Goal: Task Accomplishment & Management: Complete application form

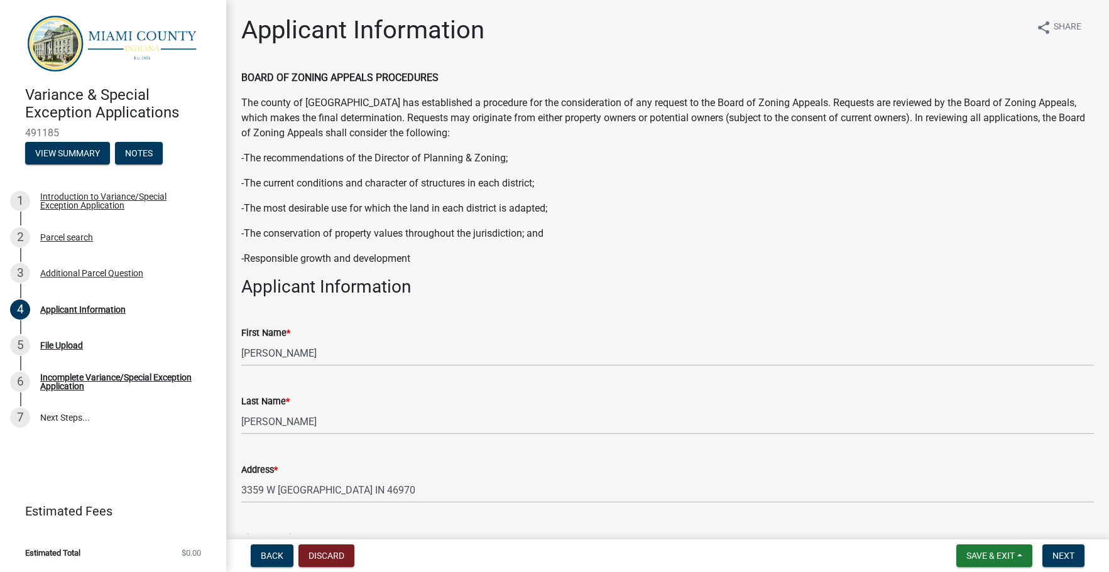
scroll to position [503, 0]
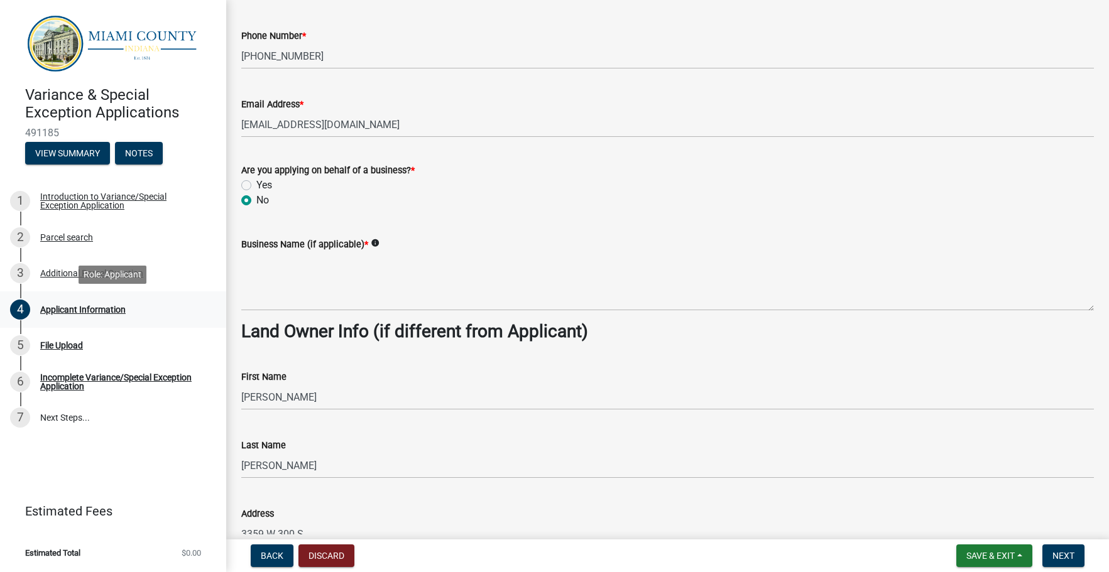
click at [70, 311] on div "Applicant Information" at bounding box center [82, 309] width 85 height 9
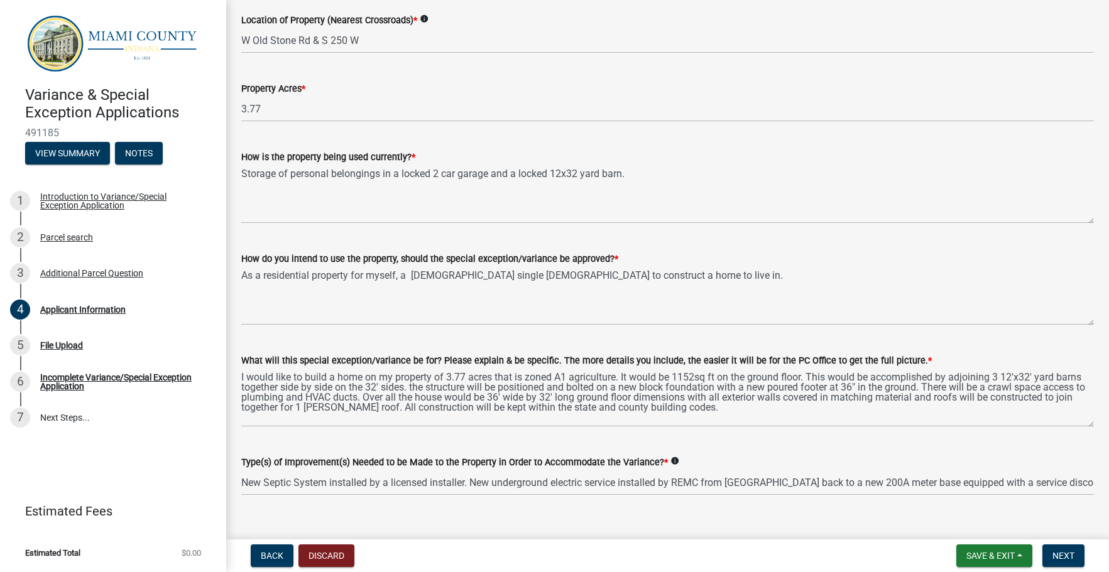
scroll to position [1222, 0]
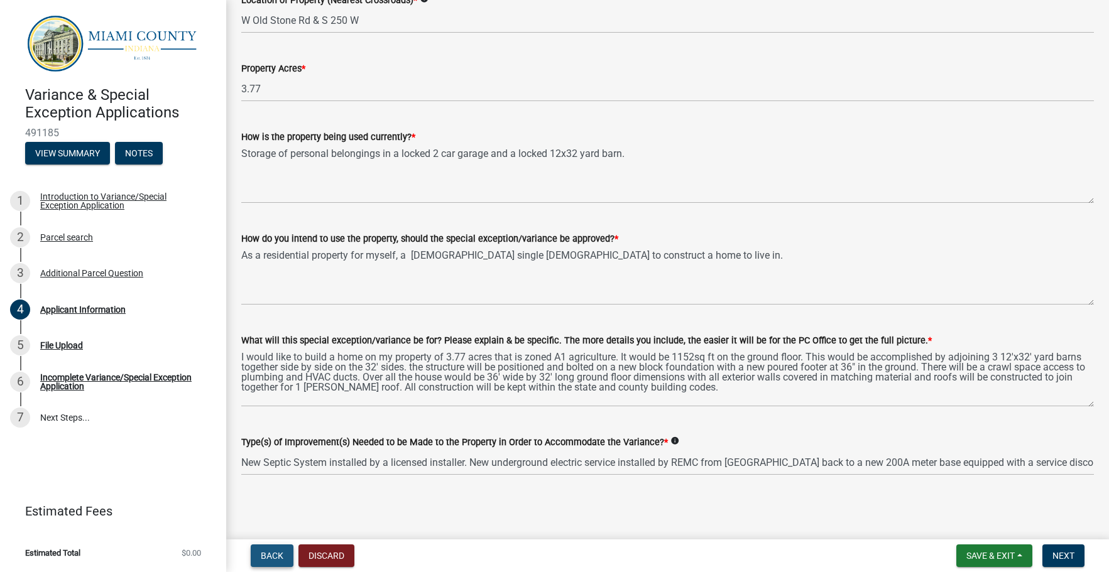
click at [272, 554] on span "Back" at bounding box center [272, 556] width 23 height 10
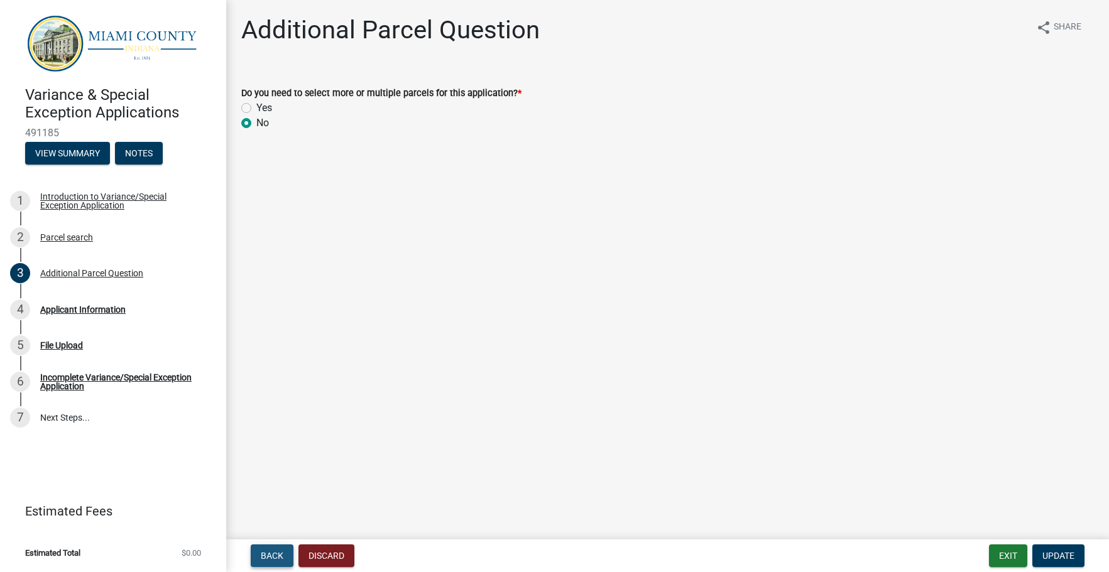
click at [276, 557] on span "Back" at bounding box center [272, 556] width 23 height 10
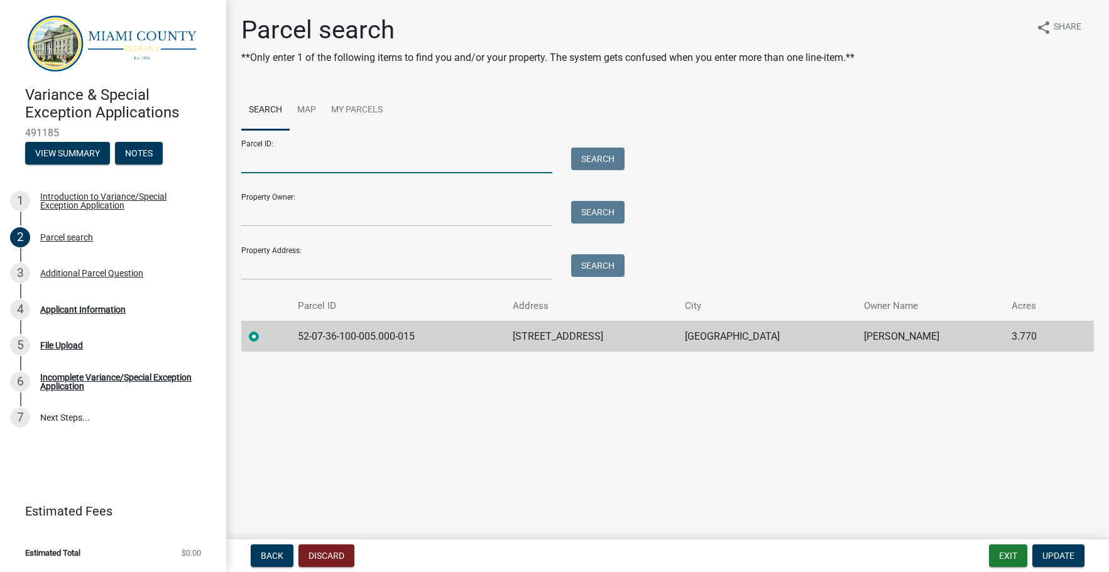
click at [260, 163] on input "Parcel ID:" at bounding box center [396, 161] width 311 height 26
click at [287, 200] on div "Property Owner: Search" at bounding box center [429, 204] width 377 height 43
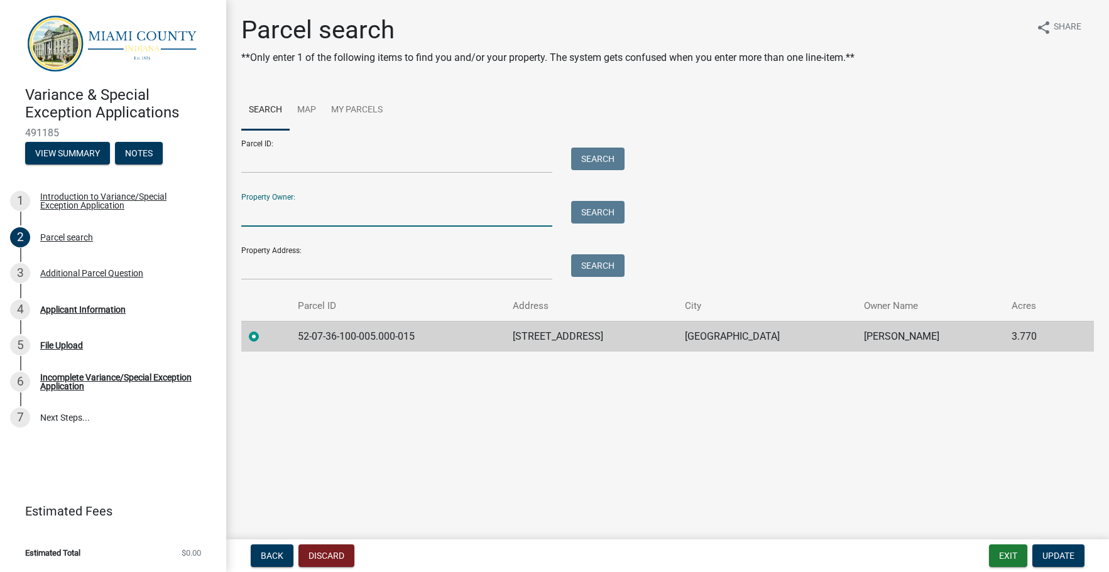
click at [315, 209] on input "Property Owner:" at bounding box center [396, 214] width 311 height 26
type input "[PERSON_NAME]"
click at [264, 329] on label at bounding box center [264, 329] width 0 height 0
click at [264, 334] on input "radio" at bounding box center [268, 333] width 8 height 8
click at [264, 329] on label at bounding box center [264, 329] width 0 height 0
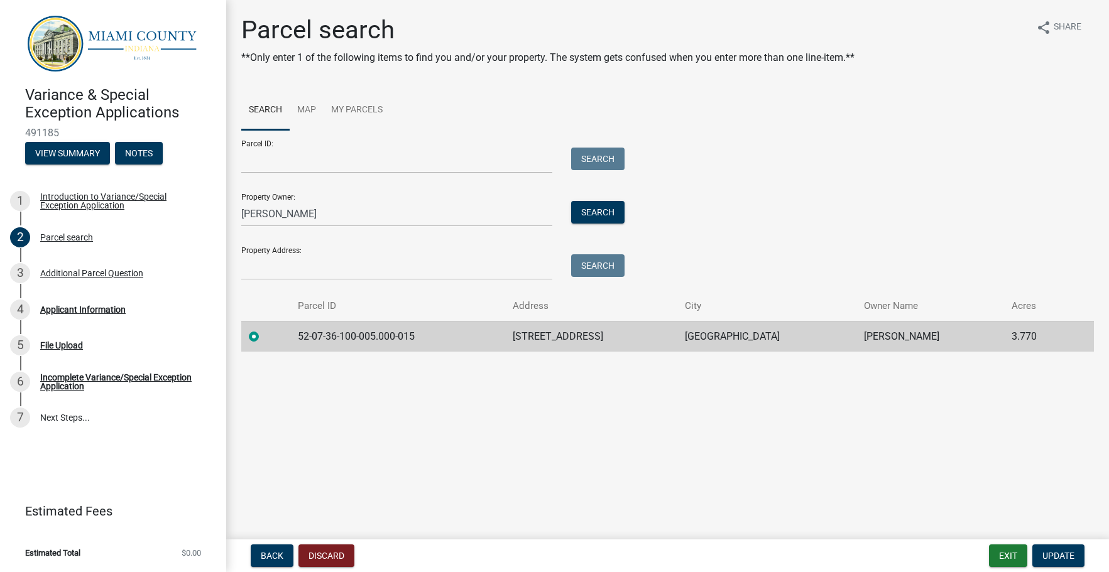
click at [264, 337] on input "radio" at bounding box center [268, 333] width 8 height 8
click at [599, 336] on td "[STREET_ADDRESS]" at bounding box center [591, 336] width 172 height 31
drag, startPoint x: 256, startPoint y: 337, endPoint x: 262, endPoint y: 340, distance: 7.0
click at [264, 329] on label at bounding box center [264, 329] width 0 height 0
click at [264, 337] on input "radio" at bounding box center [268, 333] width 8 height 8
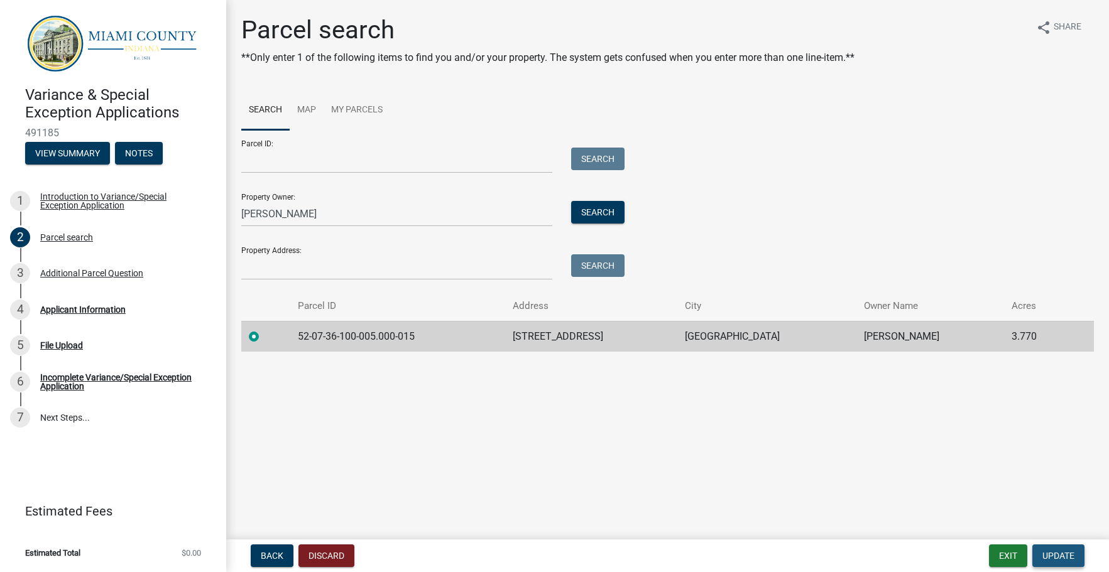
click at [1058, 554] on span "Update" at bounding box center [1059, 556] width 32 height 10
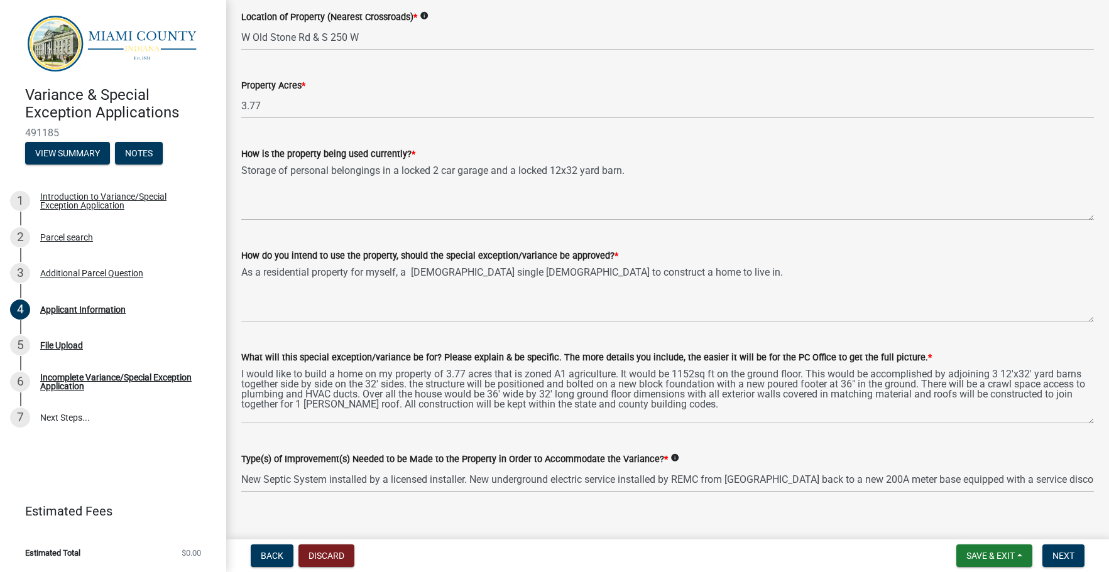
scroll to position [1222, 0]
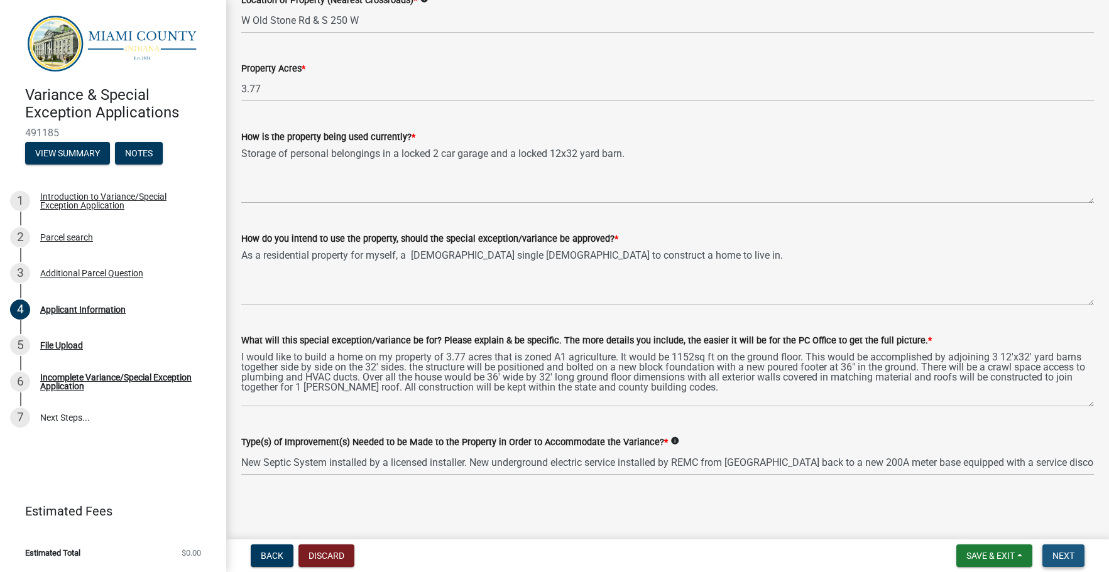
click at [1065, 552] on span "Next" at bounding box center [1064, 556] width 22 height 10
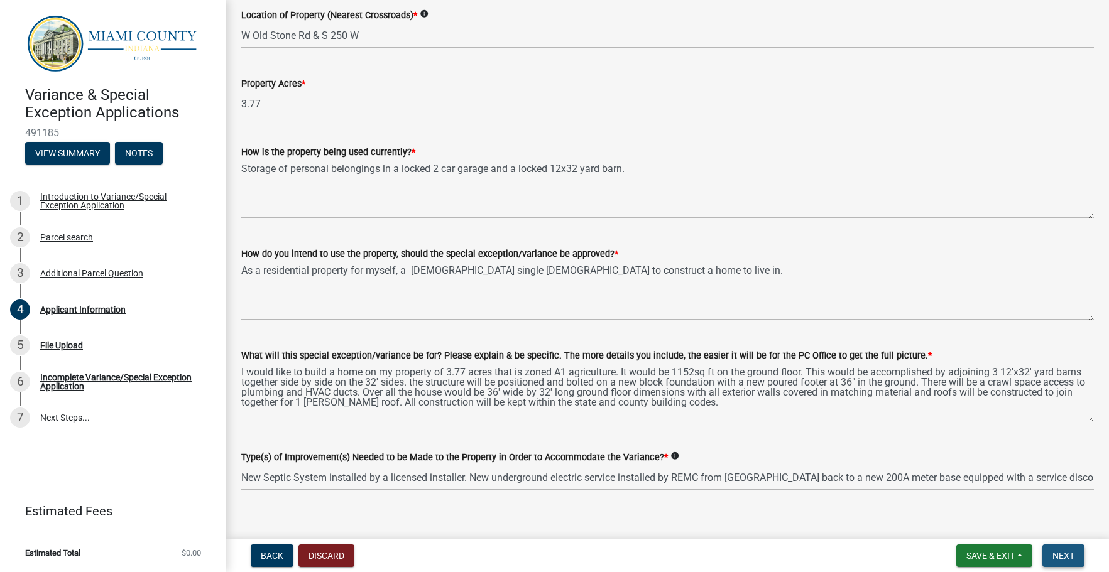
scroll to position [1237, 0]
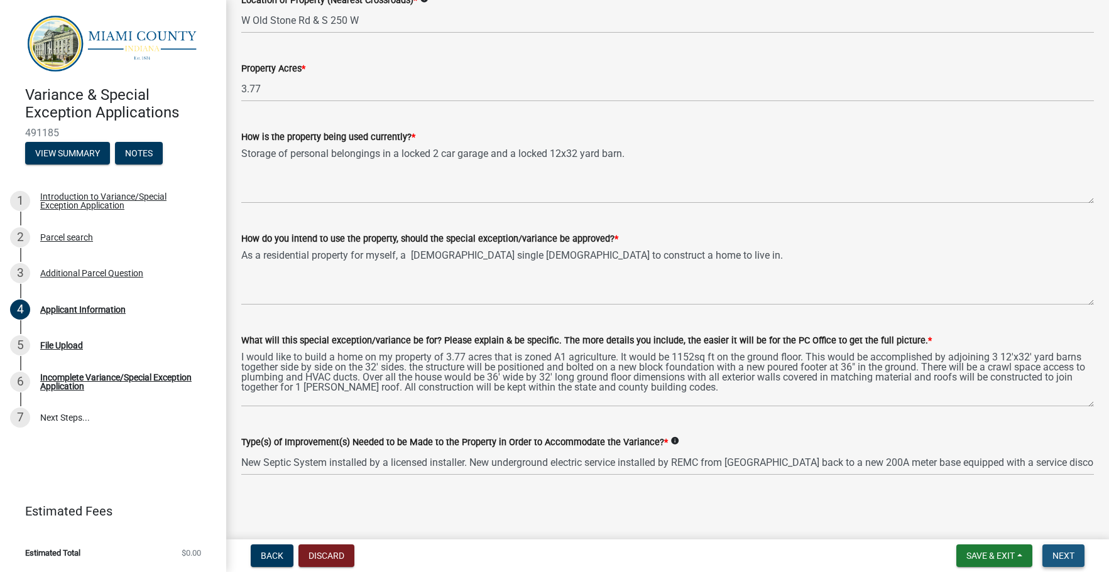
click at [1057, 565] on button "Next" at bounding box center [1064, 556] width 42 height 23
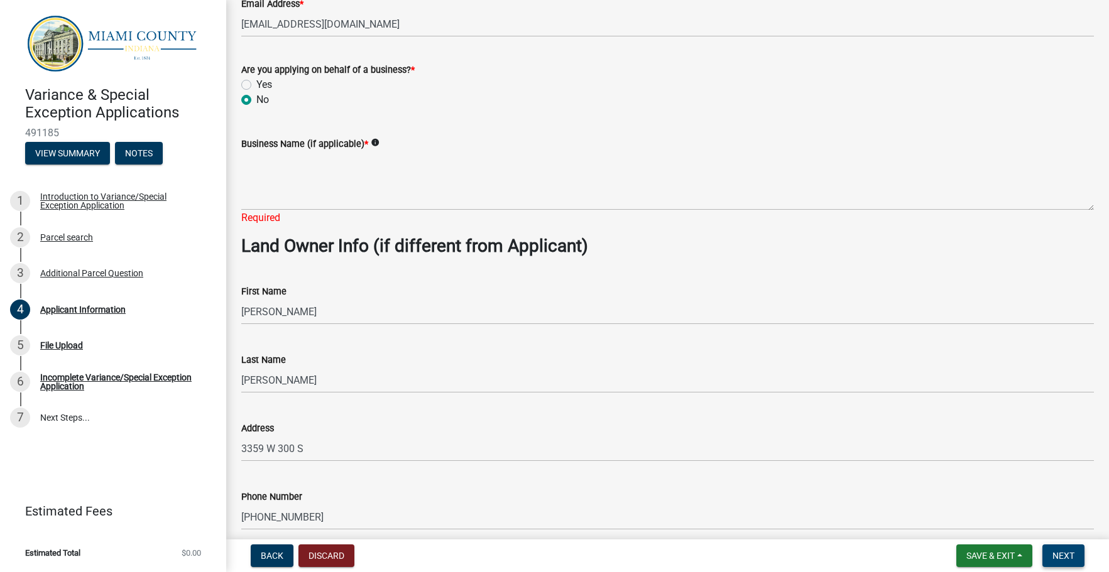
scroll to position [567, 0]
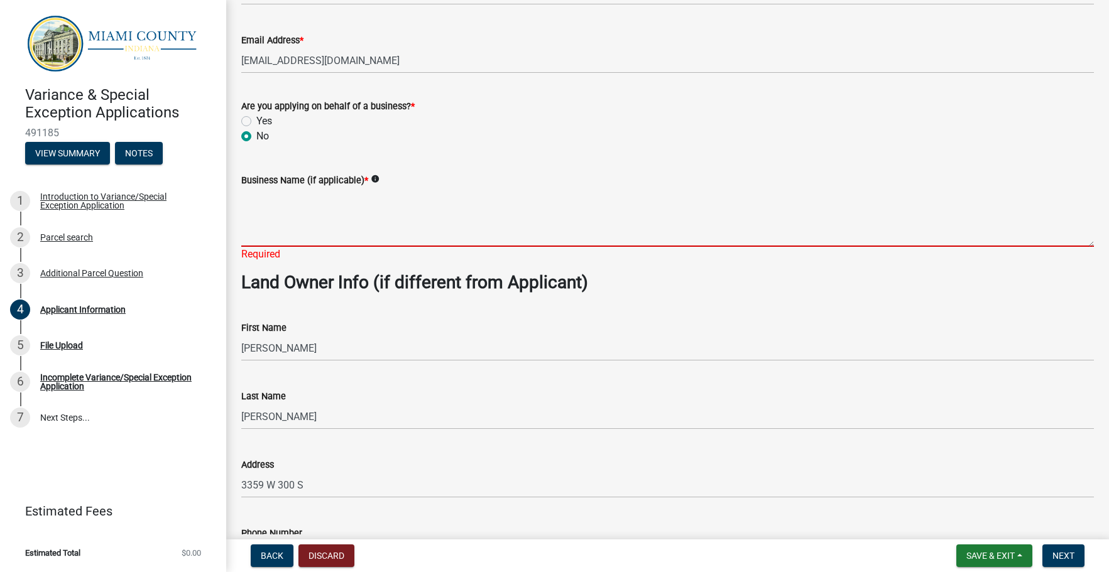
click at [261, 237] on textarea "Business Name (if applicable) *" at bounding box center [667, 217] width 853 height 59
click at [373, 179] on icon "info" at bounding box center [375, 179] width 9 height 9
click at [282, 225] on textarea "Business Name (if applicable) *" at bounding box center [667, 217] width 853 height 59
type textarea "n"
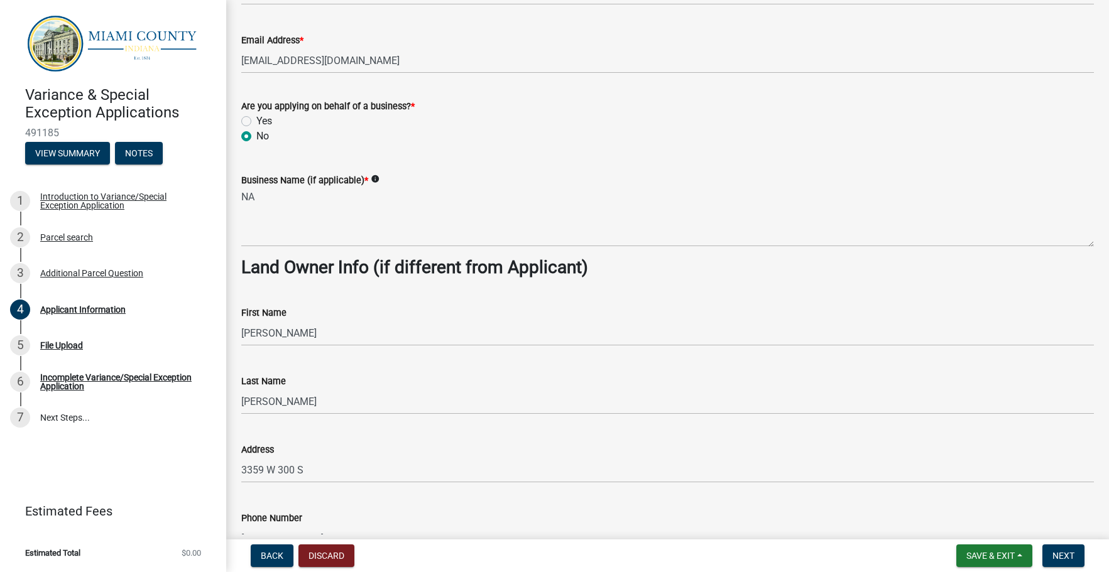
click at [374, 175] on icon "info" at bounding box center [375, 179] width 9 height 9
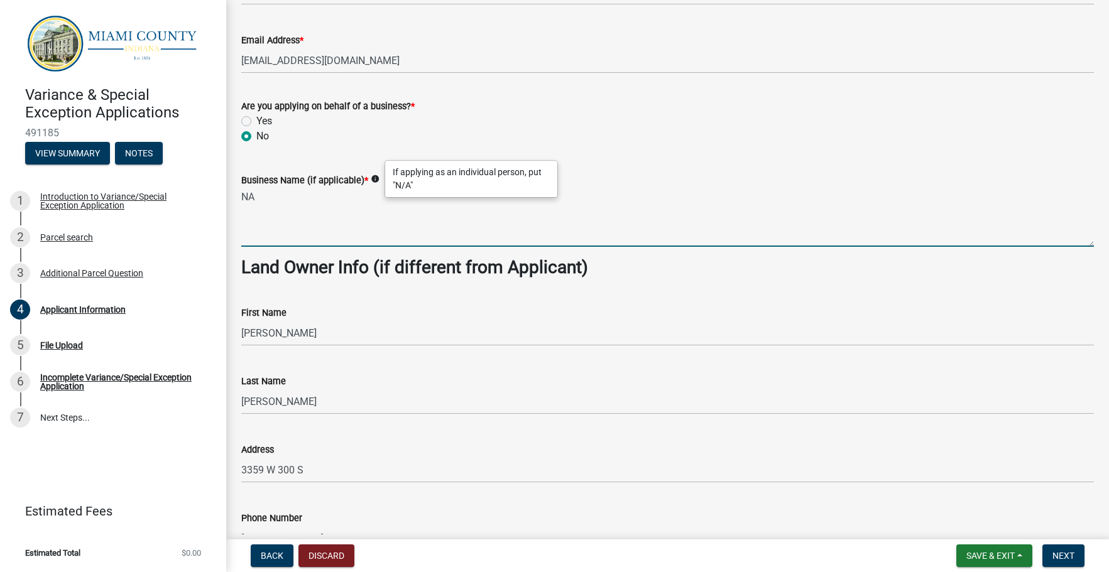
click at [261, 199] on textarea "NA" at bounding box center [667, 217] width 853 height 59
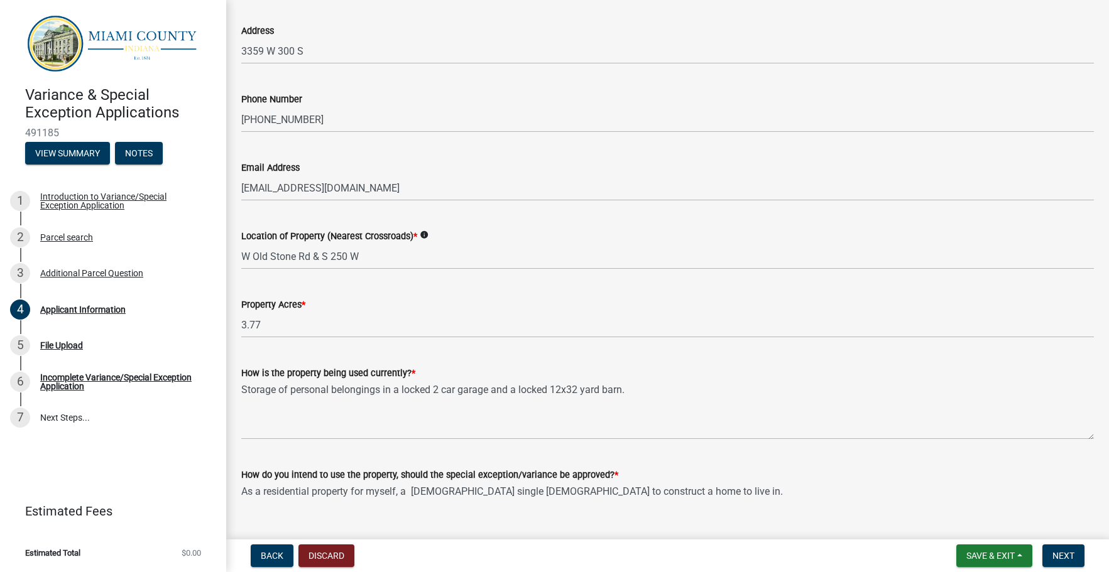
scroll to position [1222, 0]
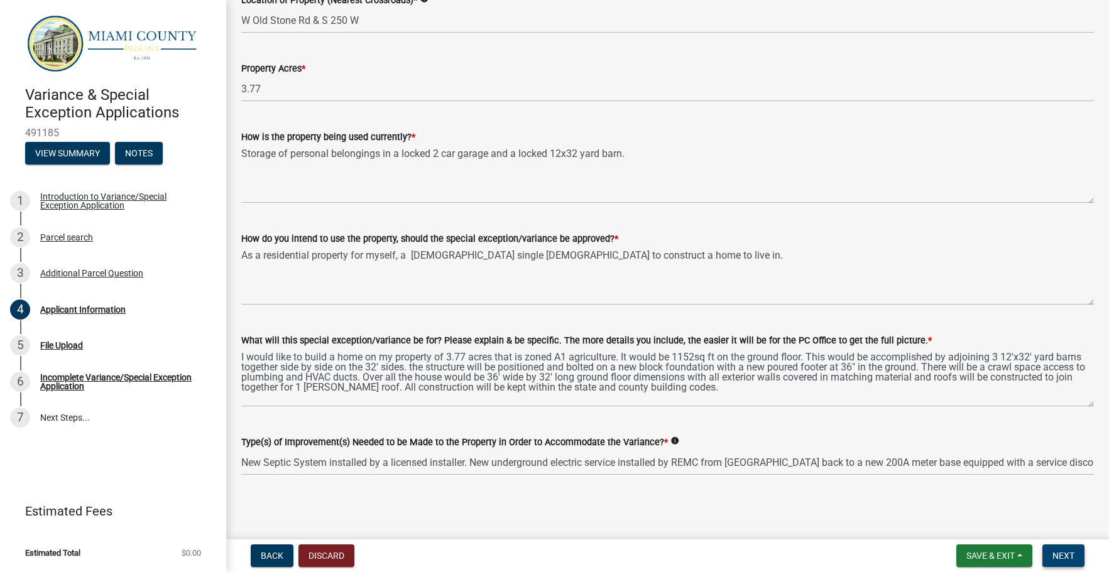
type textarea "N/A"
click at [1064, 556] on span "Next" at bounding box center [1064, 556] width 22 height 10
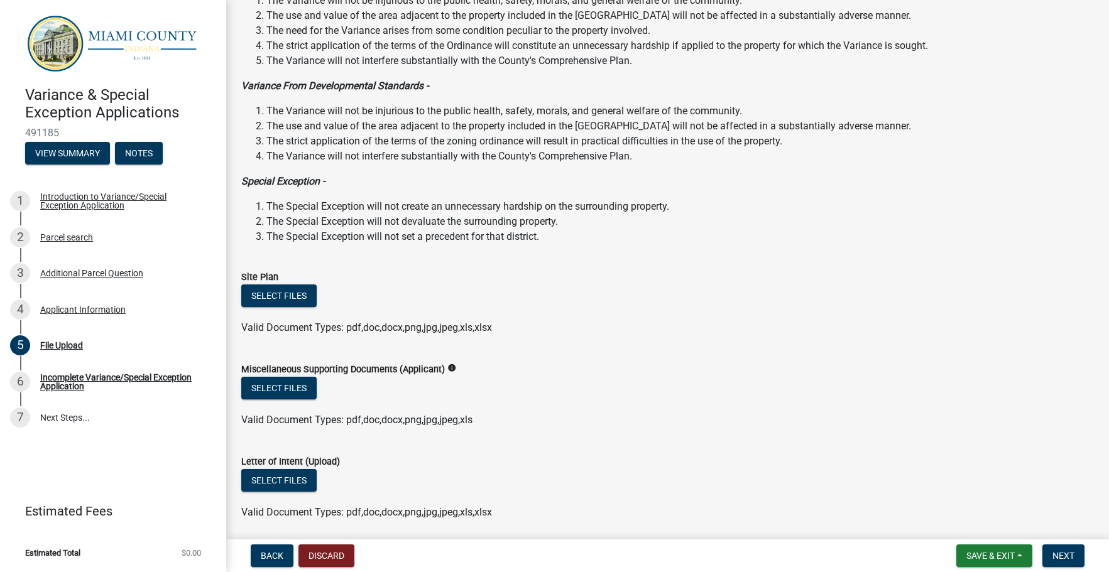
scroll to position [168, 0]
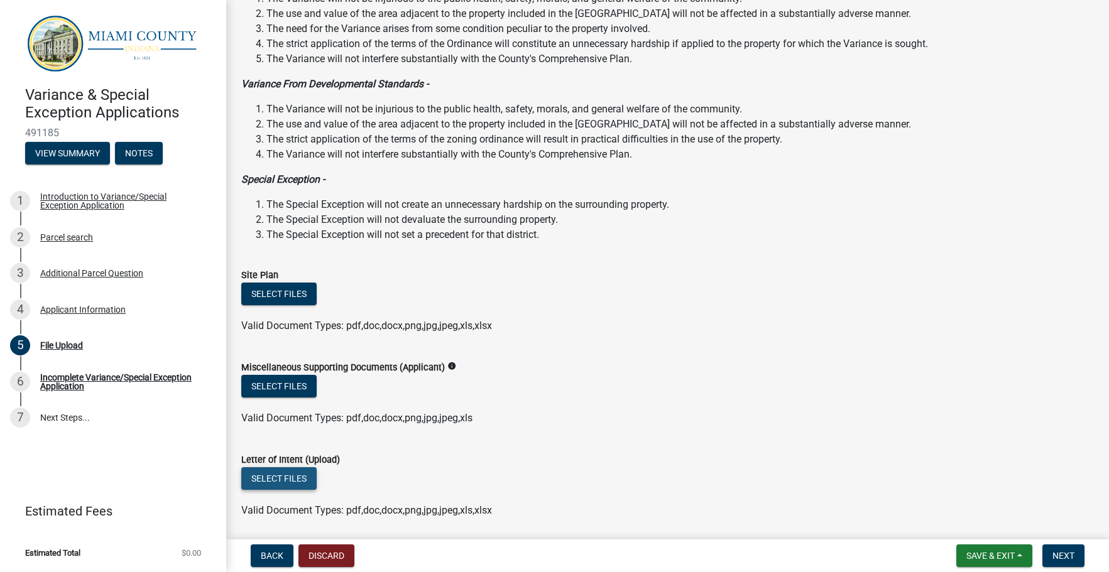
click at [283, 476] on button "Select files" at bounding box center [278, 479] width 75 height 23
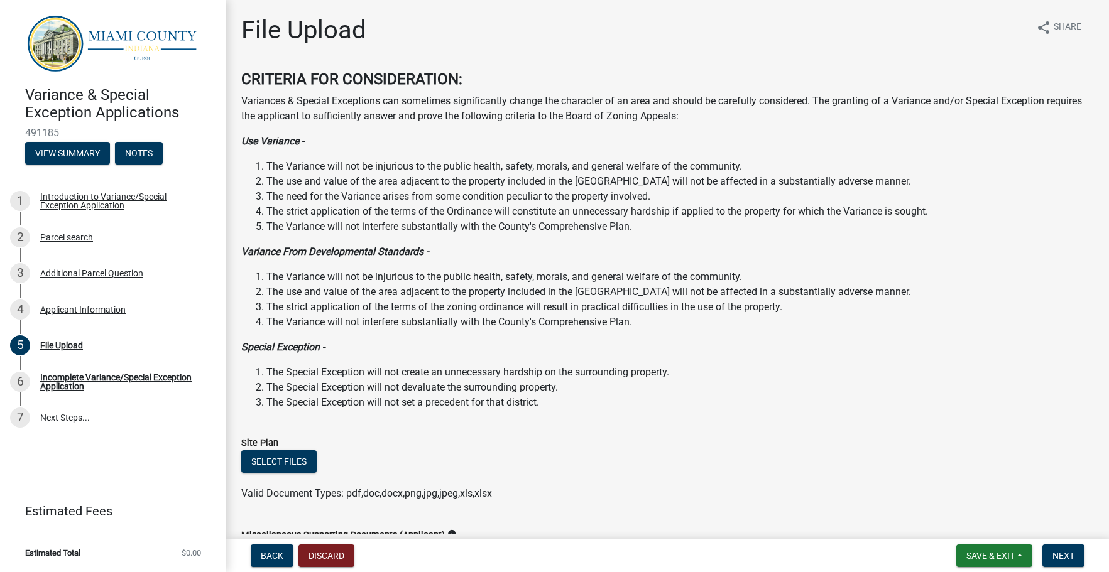
scroll to position [251, 0]
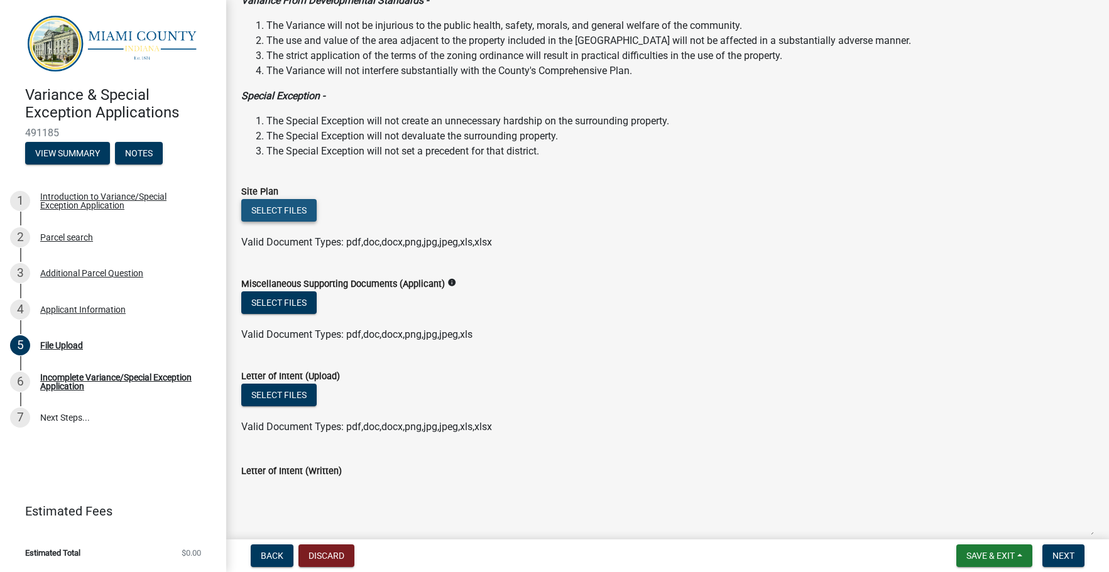
click at [299, 206] on button "Select files" at bounding box center [278, 210] width 75 height 23
